Goal: Task Accomplishment & Management: Complete application form

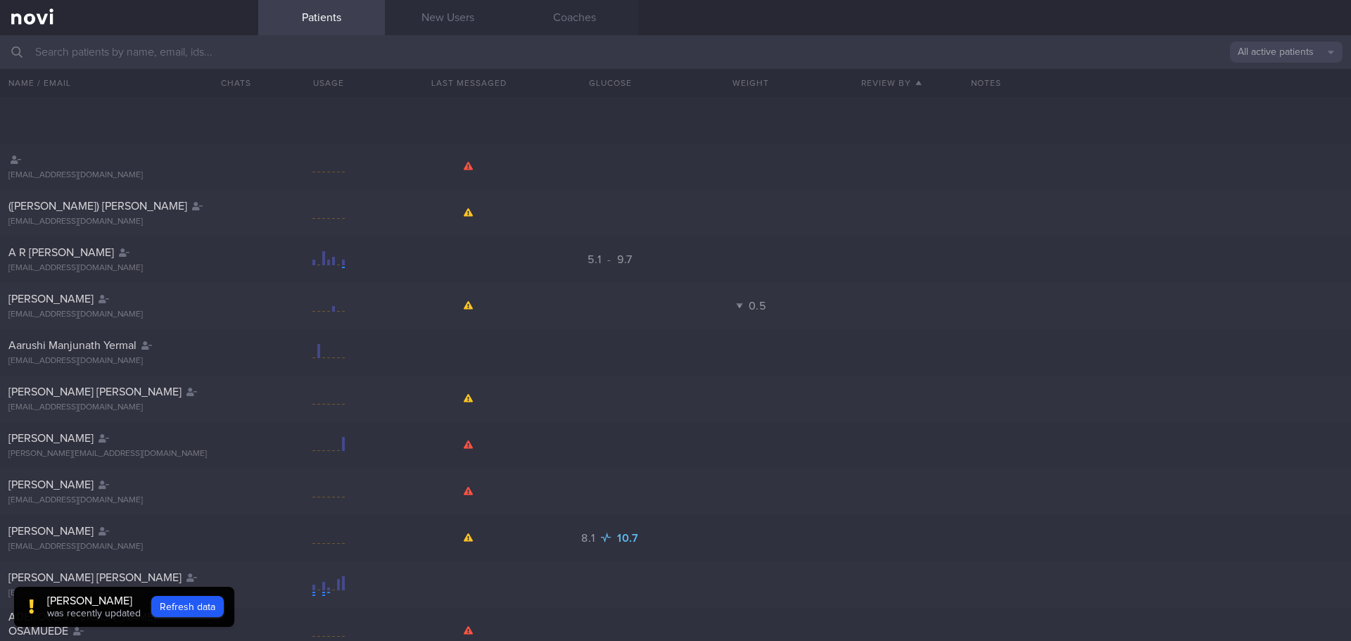
scroll to position [304, 0]
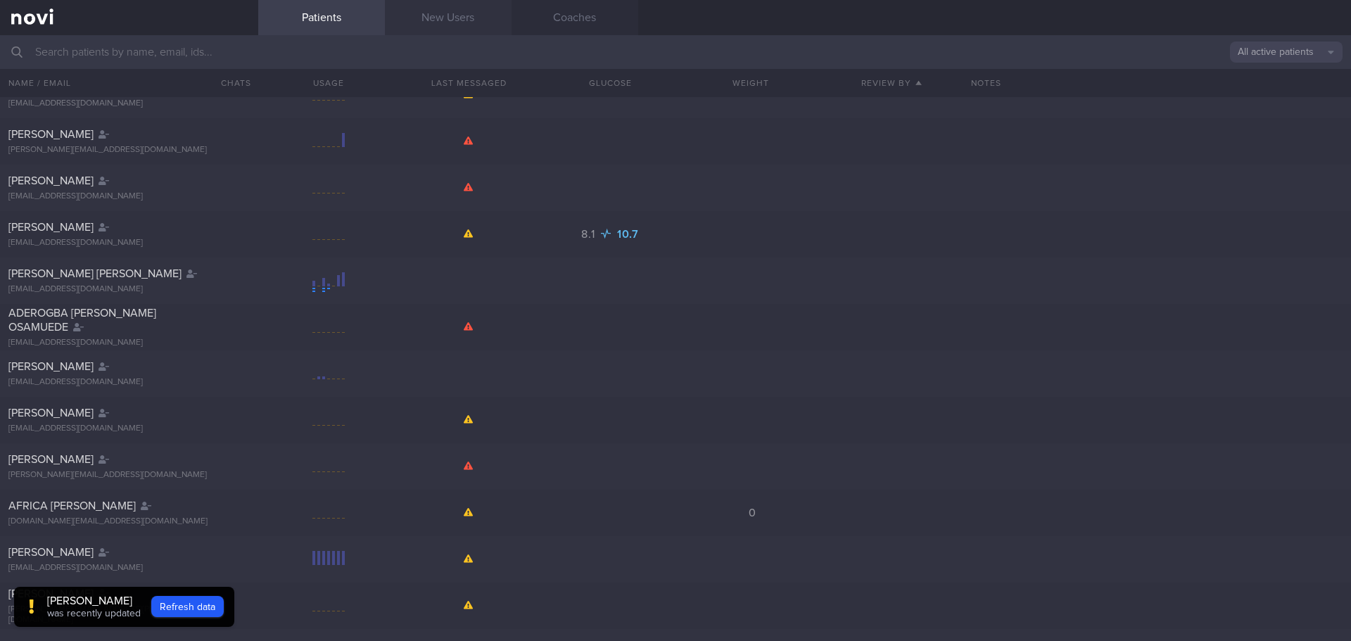
drag, startPoint x: 432, startPoint y: 25, endPoint x: 438, endPoint y: 18, distance: 9.0
click at [433, 25] on link "New Users" at bounding box center [448, 17] width 127 height 35
click at [436, 19] on link "New Users" at bounding box center [448, 17] width 127 height 35
click at [438, 18] on link "New Users" at bounding box center [448, 17] width 127 height 35
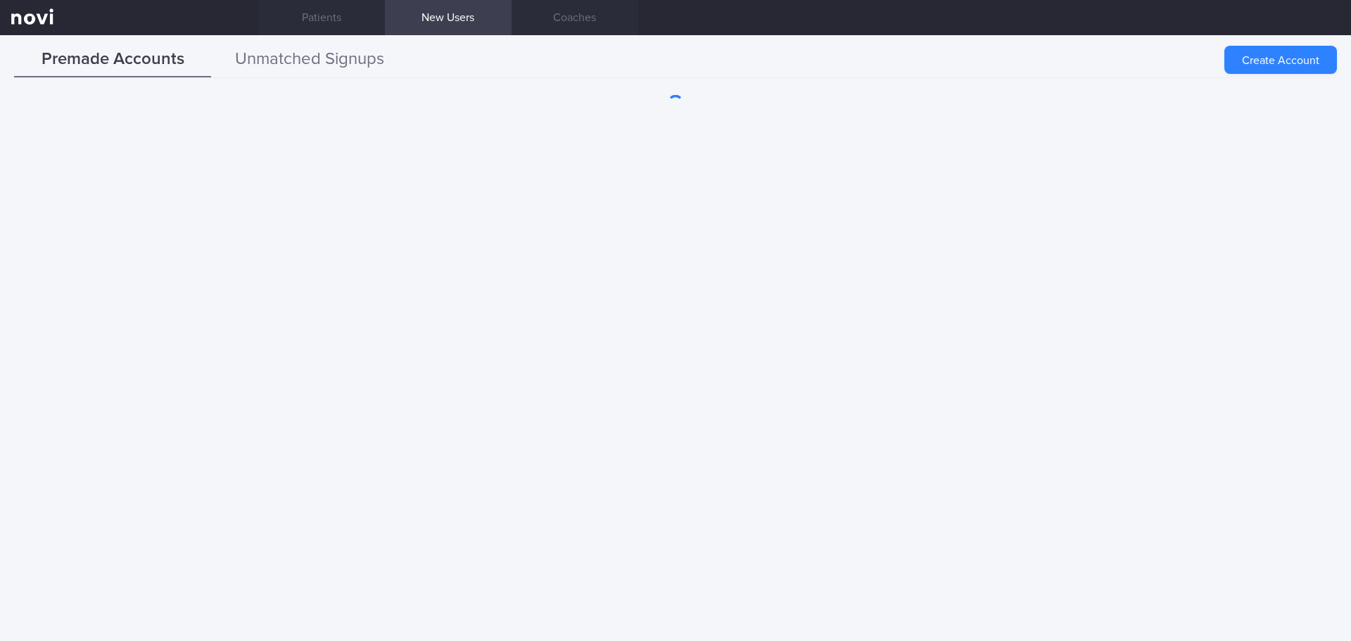
click at [262, 57] on button "Unmatched Signups" at bounding box center [309, 59] width 197 height 35
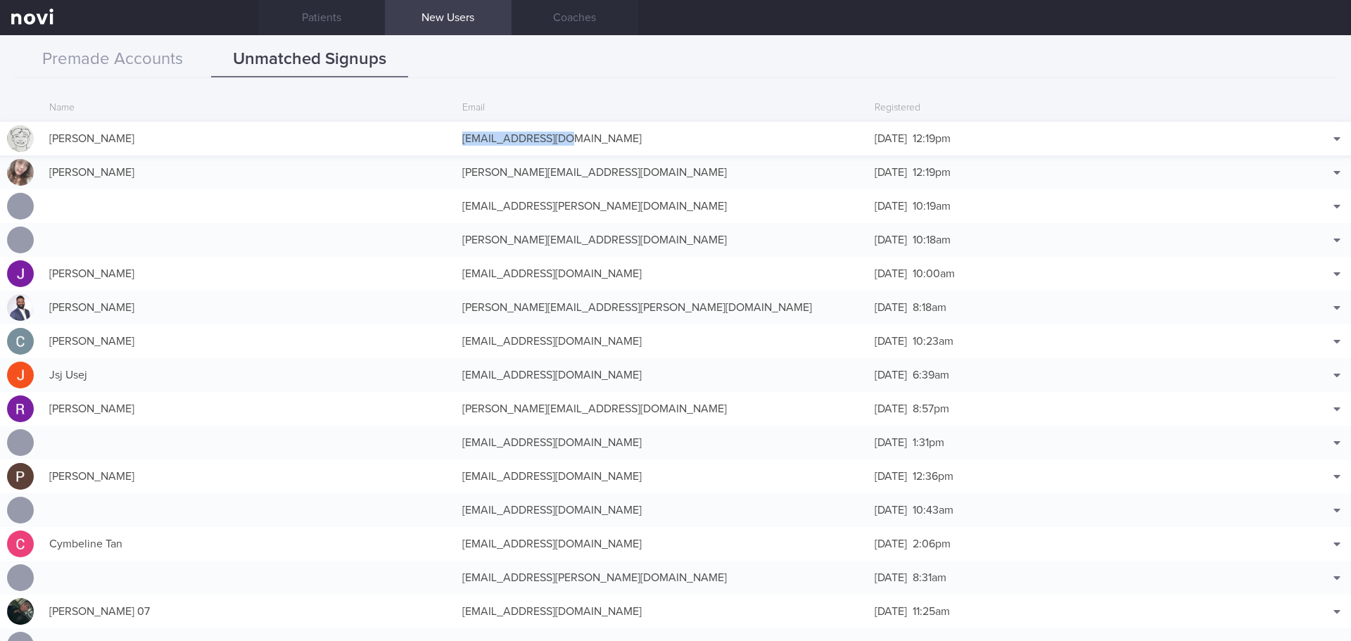
copy div "ianfourr@gmail.com"
drag, startPoint x: 557, startPoint y: 141, endPoint x: 457, endPoint y: 142, distance: 99.9
click at [457, 142] on div "ianfourr@gmail.com" at bounding box center [661, 139] width 413 height 28
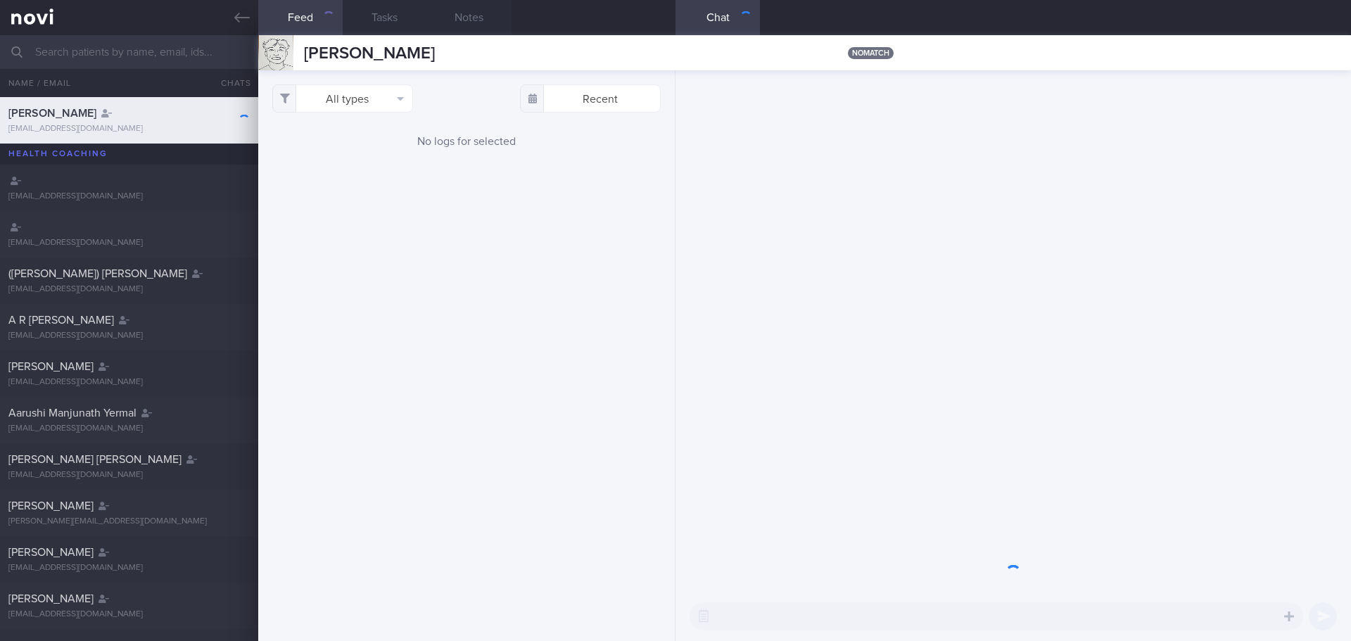
scroll to position [46, 0]
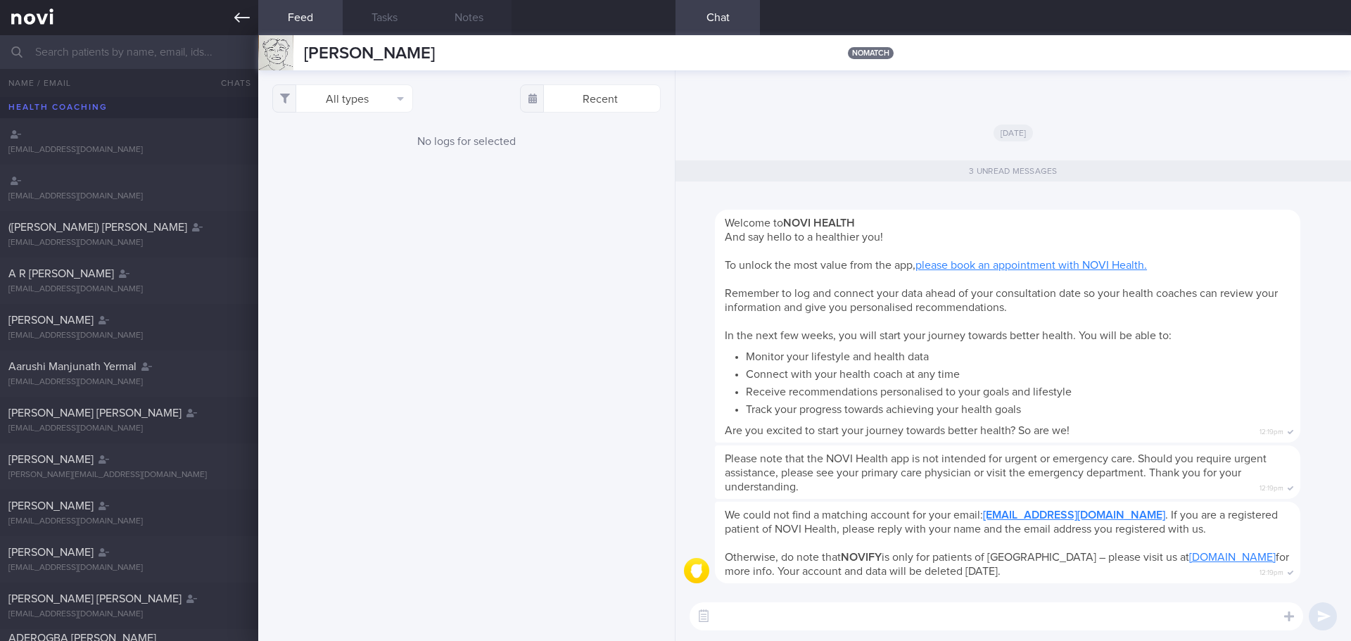
click at [233, 17] on link at bounding box center [129, 17] width 258 height 35
click at [232, 14] on link at bounding box center [129, 17] width 258 height 35
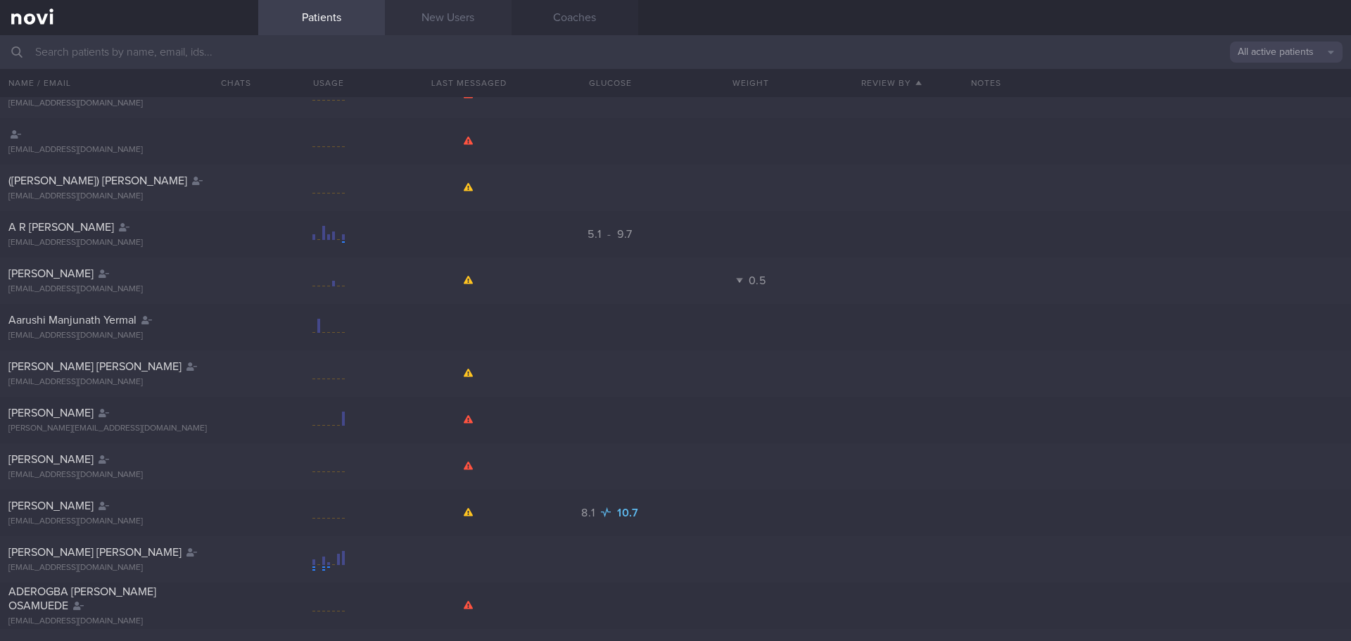
click at [452, 30] on link "New Users" at bounding box center [448, 17] width 127 height 35
click at [473, 27] on link "New Users" at bounding box center [448, 17] width 127 height 35
click at [461, 22] on link "New Users" at bounding box center [448, 17] width 127 height 35
click at [445, 18] on link "New Users" at bounding box center [448, 17] width 127 height 35
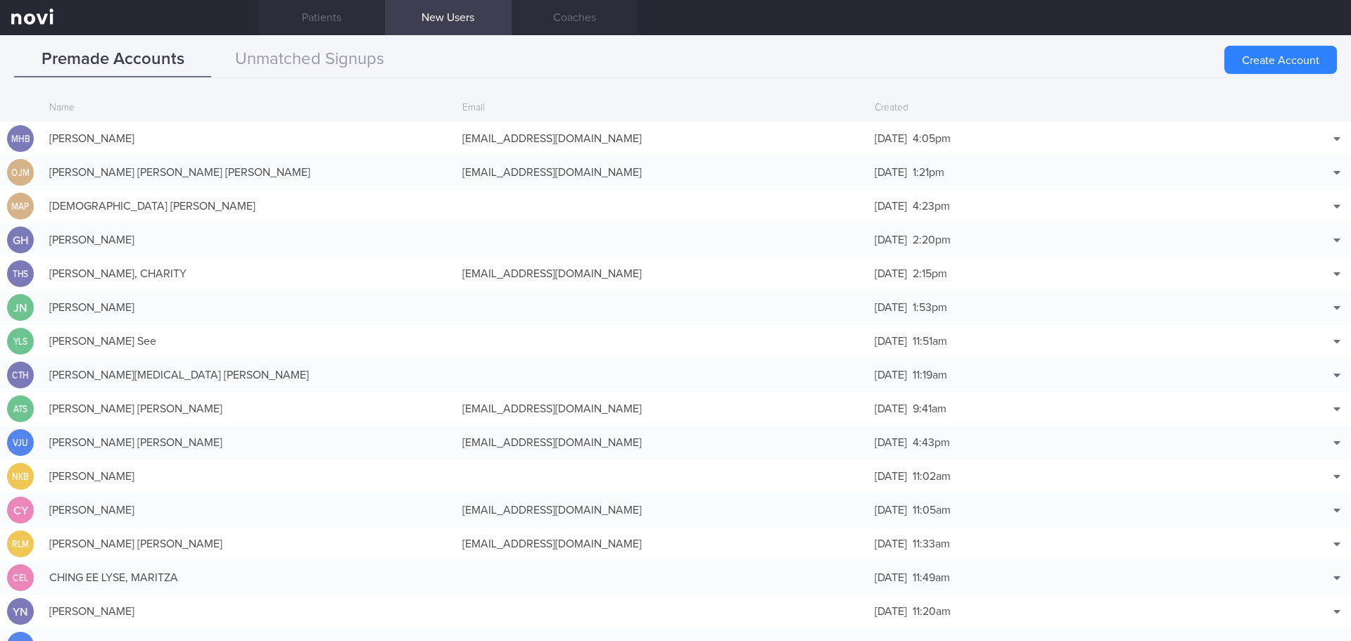
click at [286, 40] on div "Premade Accounts Unmatched Signups Create Account Name Email Created MHB MUHAMM…" at bounding box center [675, 338] width 1351 height 606
click at [284, 58] on button "Unmatched Signups" at bounding box center [309, 59] width 197 height 35
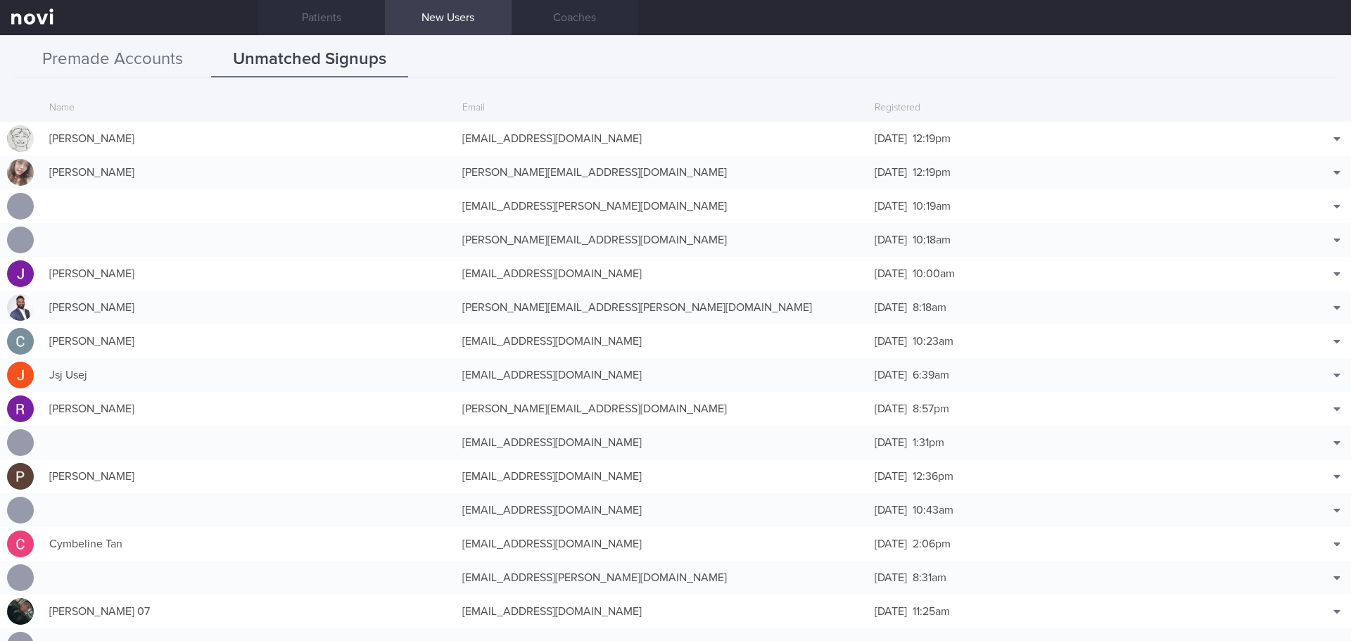
click at [166, 55] on button "Premade Accounts" at bounding box center [112, 59] width 197 height 35
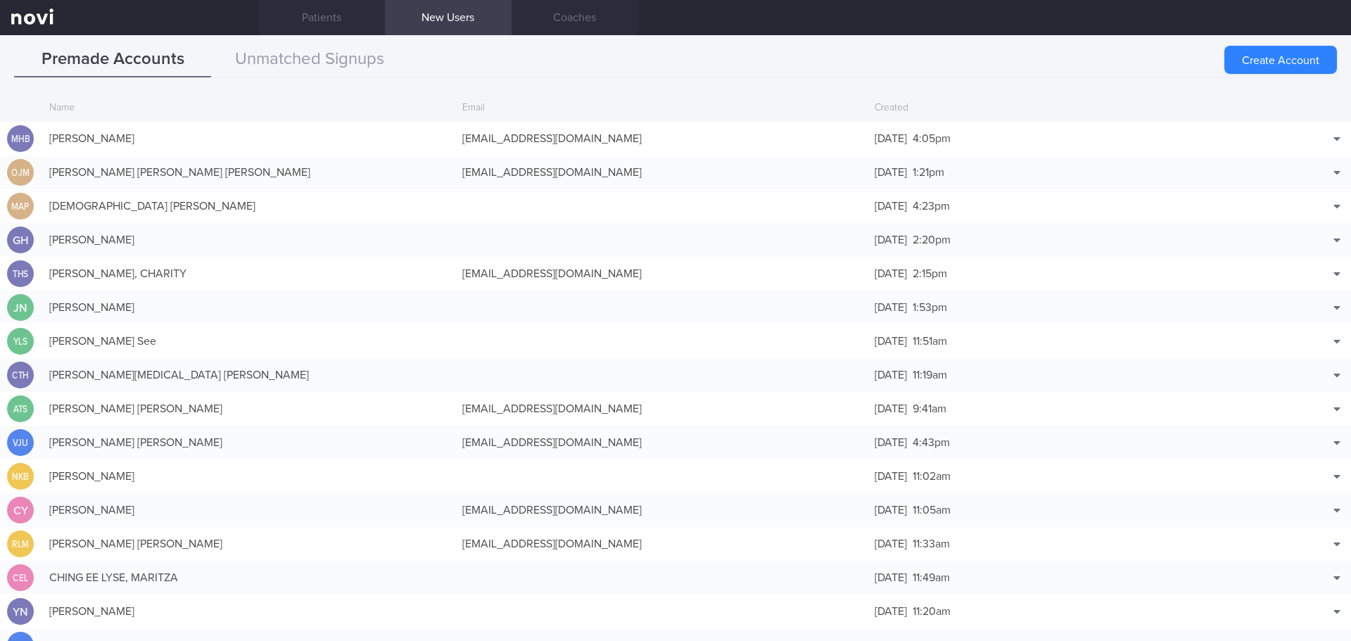
click at [1282, 60] on button "Create Account" at bounding box center [1280, 60] width 113 height 28
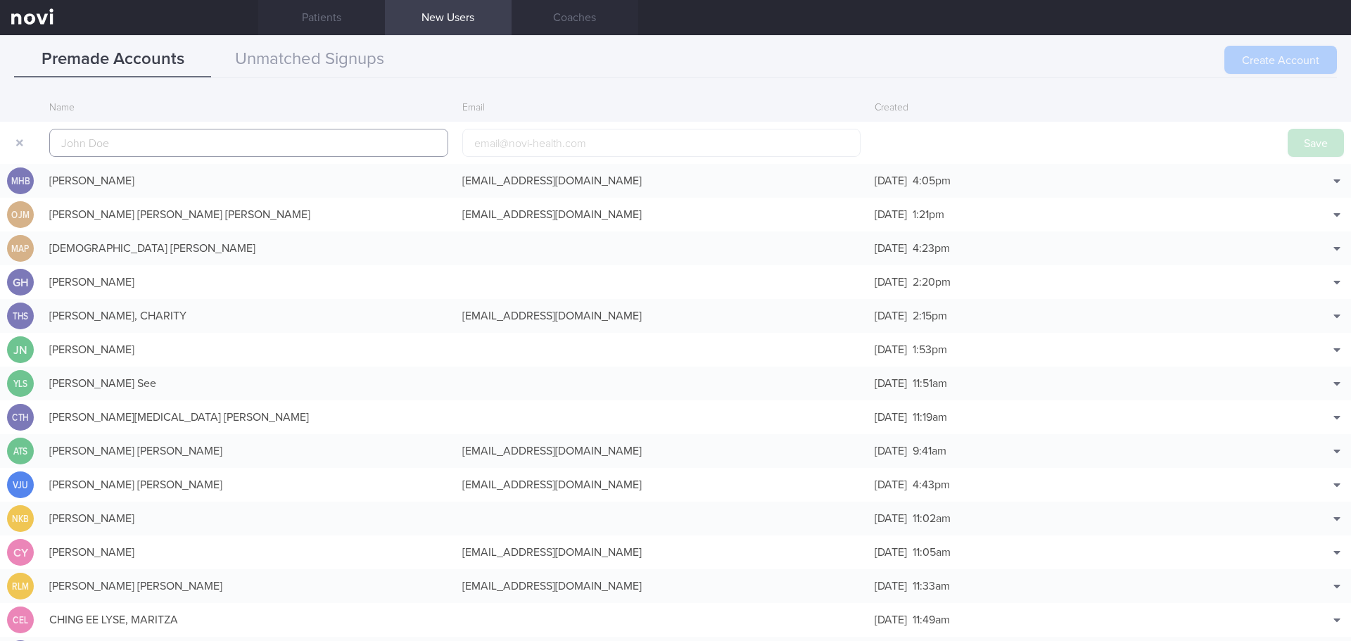
scroll to position [34, 0]
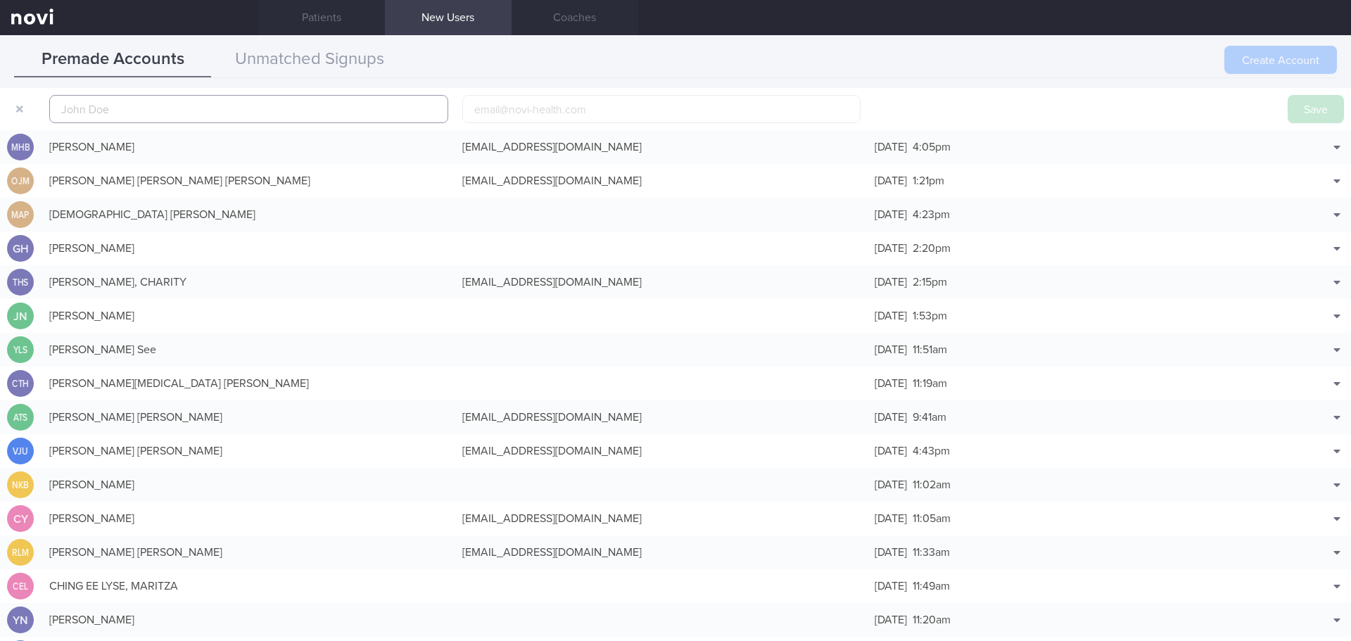
click at [293, 120] on input "text" at bounding box center [248, 109] width 399 height 28
type input "i"
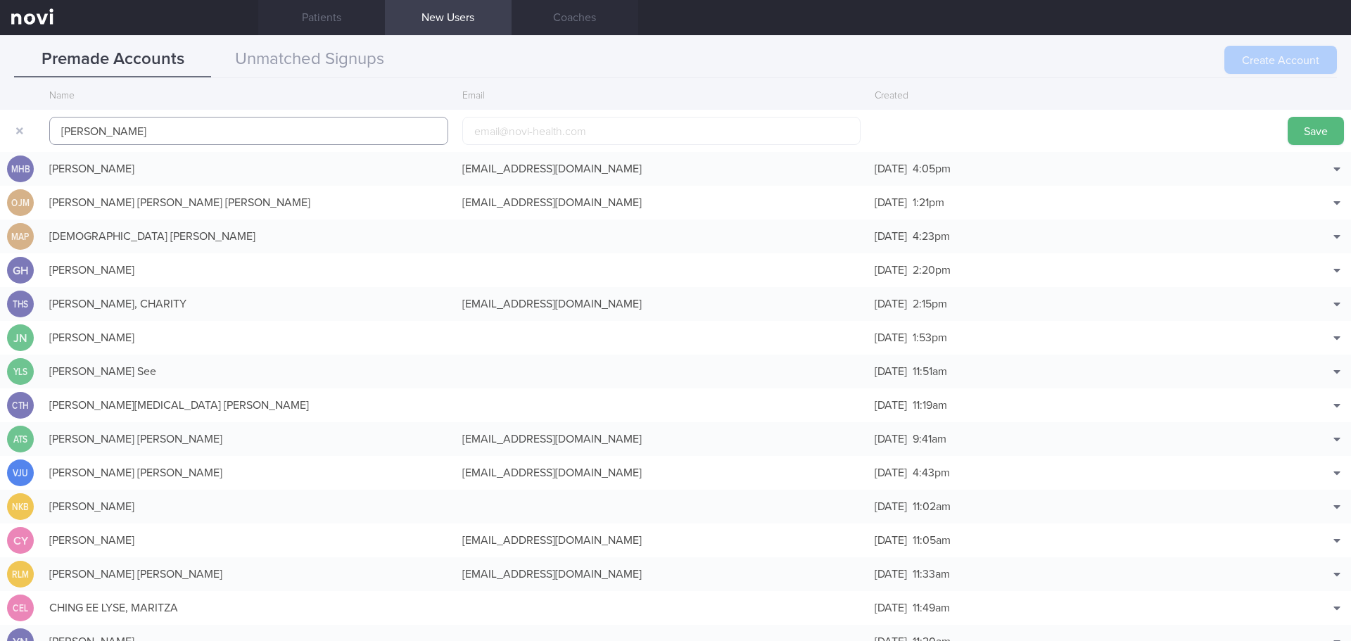
scroll to position [0, 0]
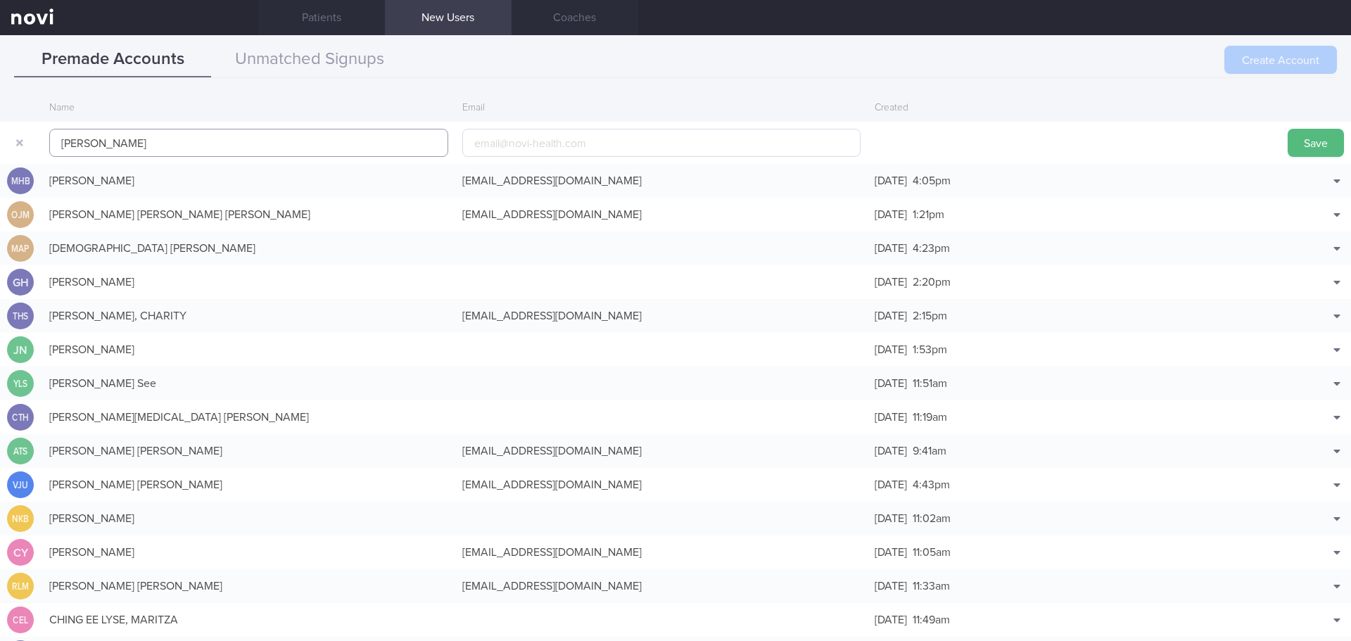
type input "Ian Tsai"
click at [528, 141] on input "email" at bounding box center [661, 143] width 399 height 28
paste input "ianfourr@gmail.com"
click at [509, 144] on input "ianfourr@gmail.com" at bounding box center [661, 143] width 399 height 28
type input "ianfourr1@gmail.com"
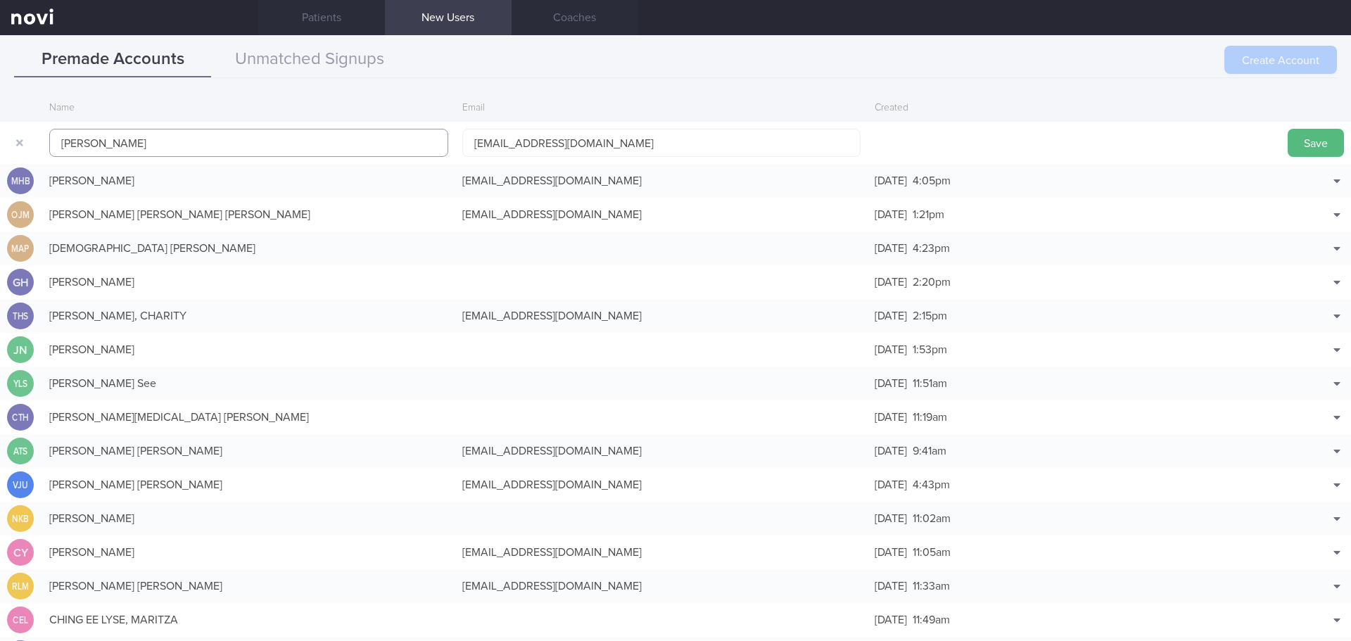
click at [246, 139] on input "Ian Tsai" at bounding box center [248, 143] width 399 height 28
paste input "TSAI IAN FOURRE"
type input "TSAI IAN FOURRE"
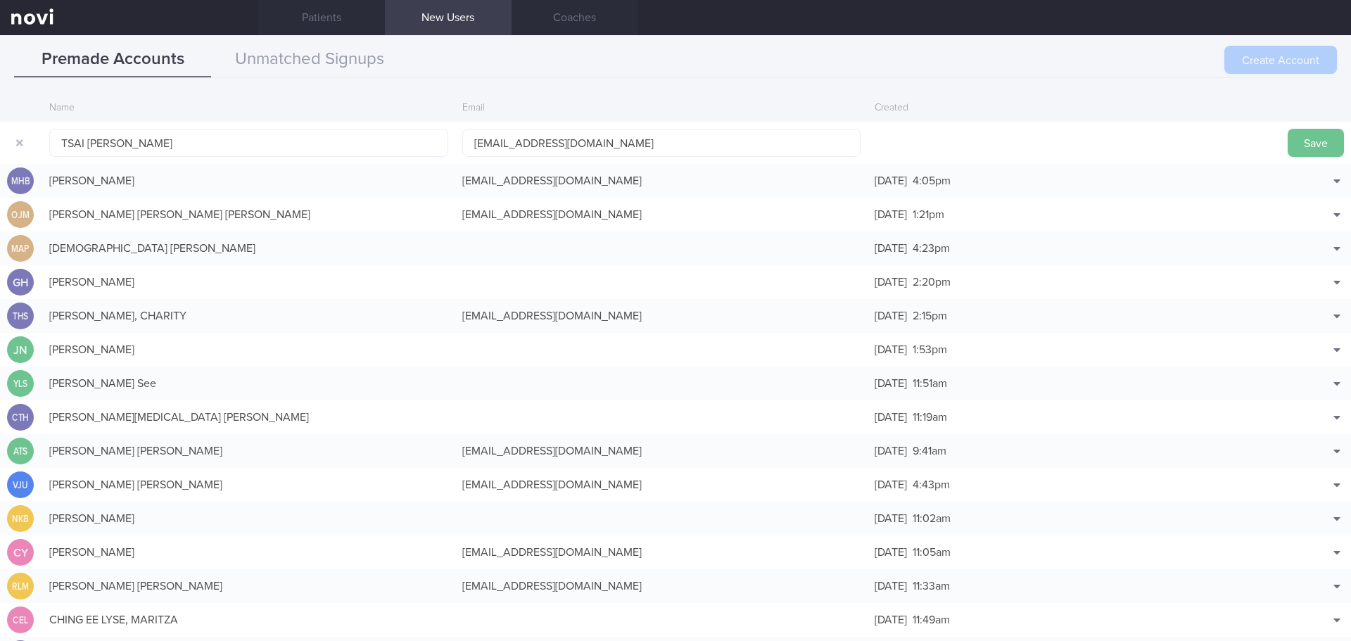
click at [1287, 137] on button "Save" at bounding box center [1315, 143] width 56 height 28
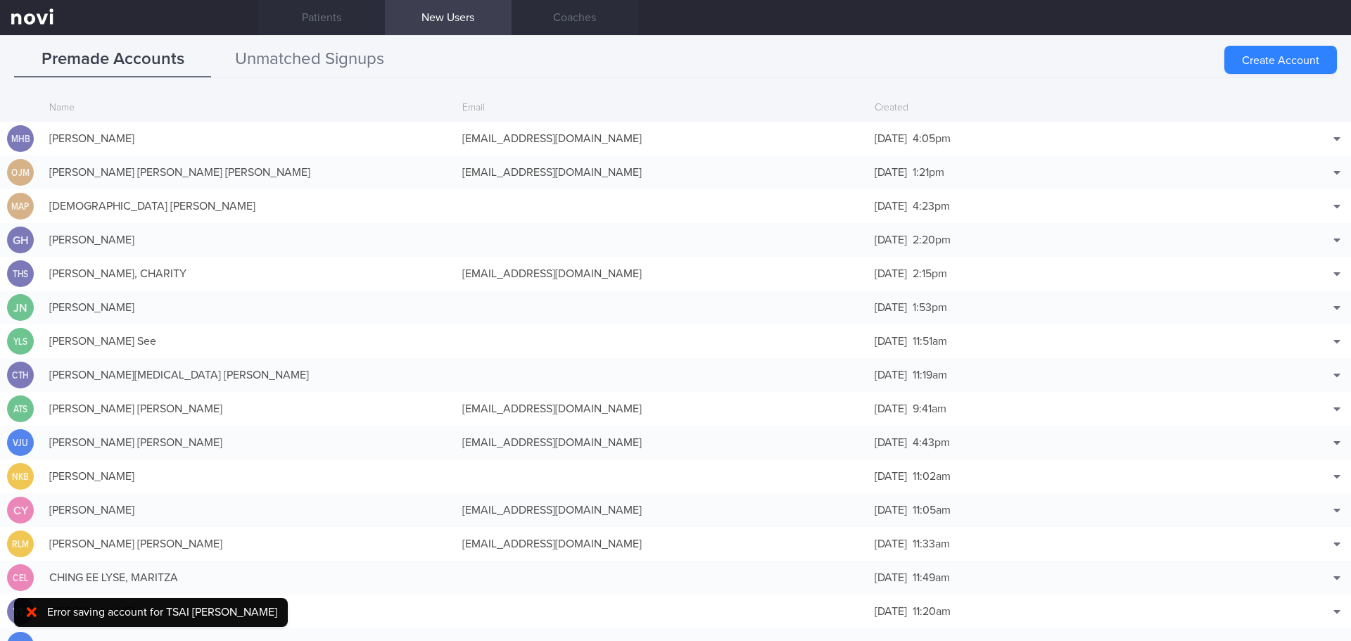
click at [265, 51] on button "Unmatched Signups" at bounding box center [309, 59] width 197 height 35
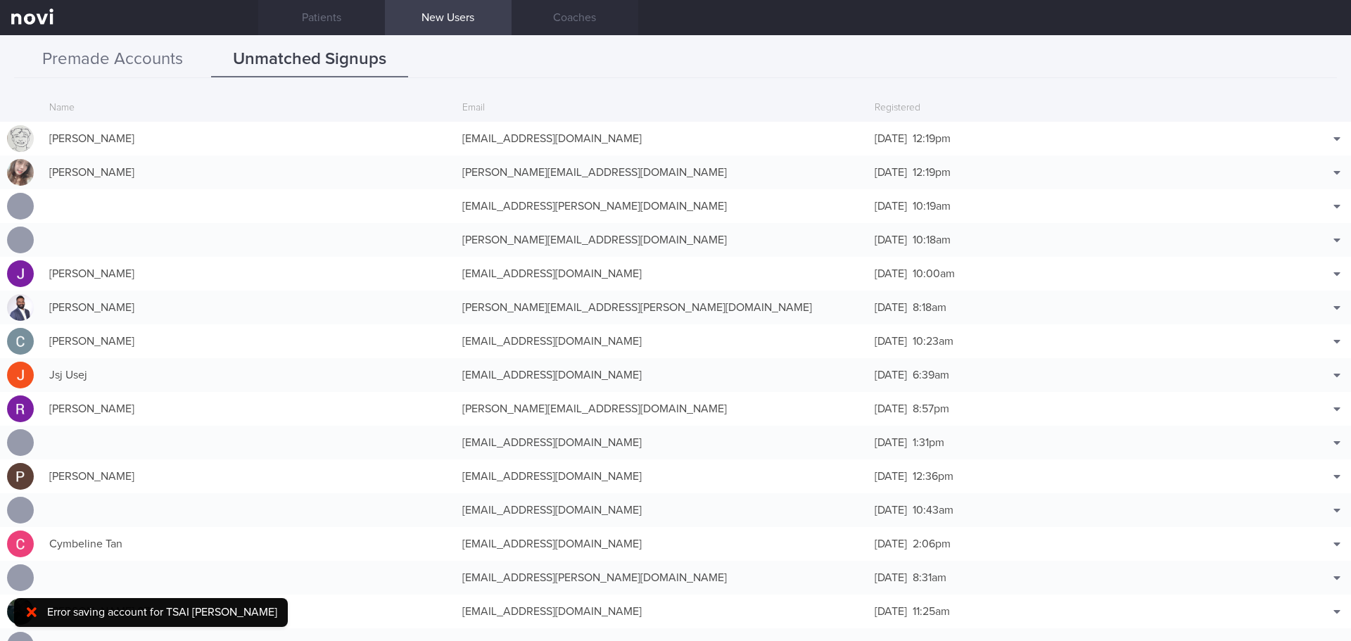
click at [125, 51] on button "Premade Accounts" at bounding box center [112, 59] width 197 height 35
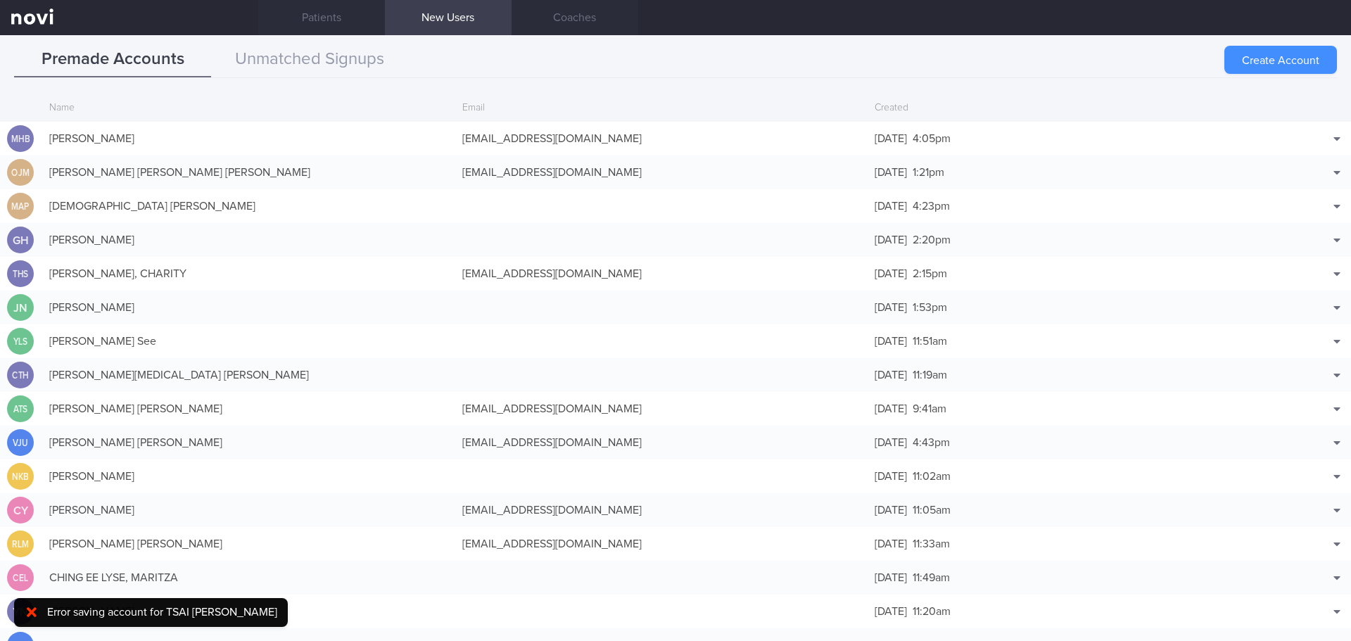
click at [1324, 47] on button "Create Account" at bounding box center [1280, 60] width 113 height 28
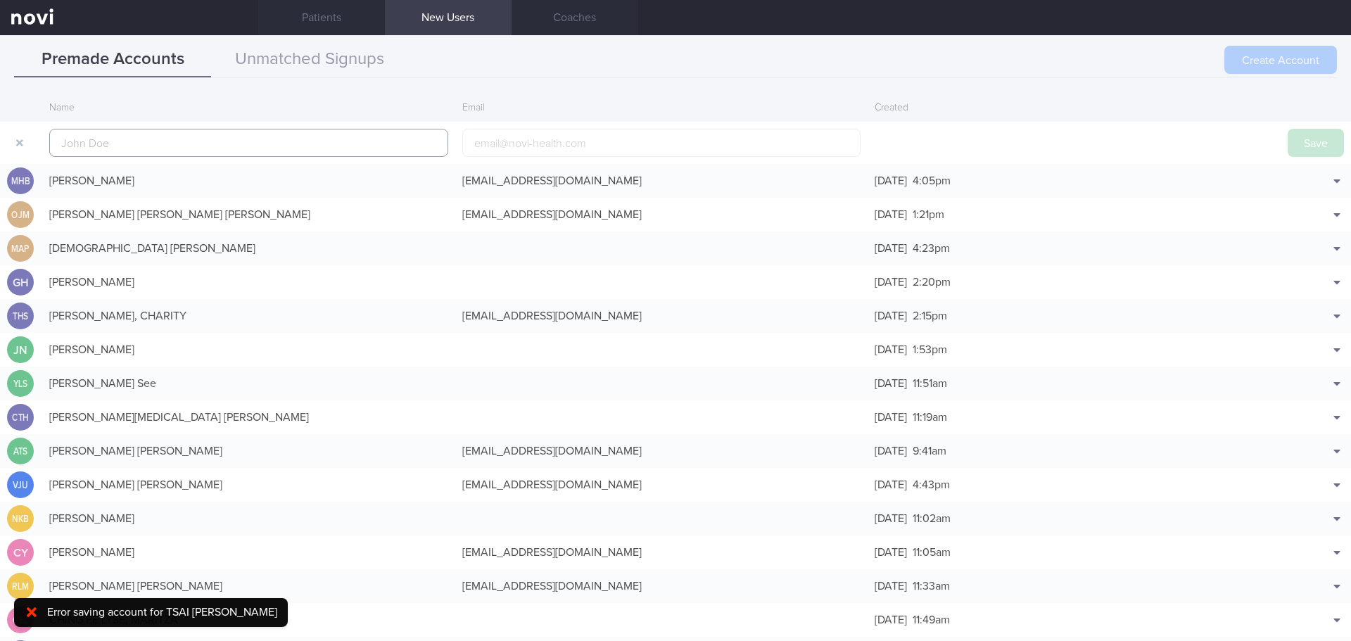
scroll to position [34, 0]
